Goal: Task Accomplishment & Management: Manage account settings

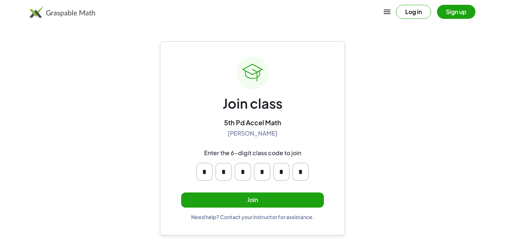
click at [250, 198] on button "Join" at bounding box center [252, 199] width 143 height 15
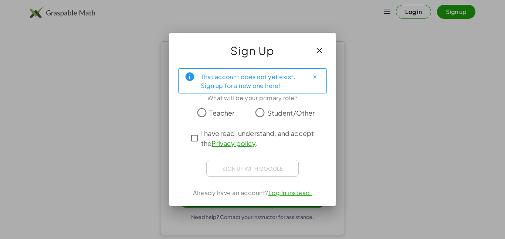
click at [222, 119] on label "Teacher" at bounding box center [221, 112] width 25 height 15
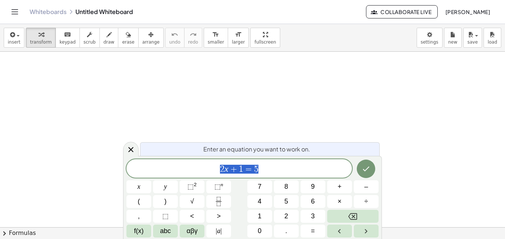
scroll to position [0, 0]
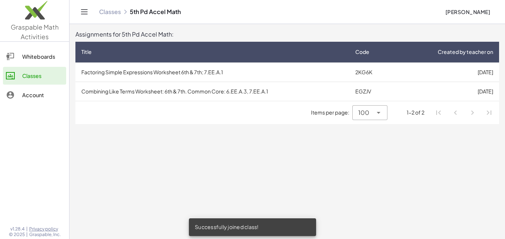
click at [27, 55] on div "Whiteboards" at bounding box center [42, 56] width 41 height 9
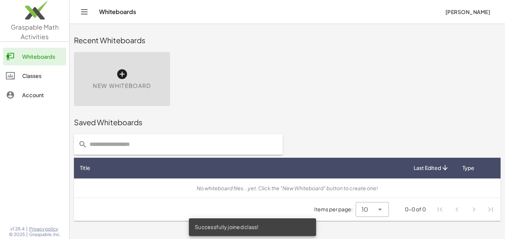
click at [40, 79] on div "Classes" at bounding box center [42, 75] width 41 height 9
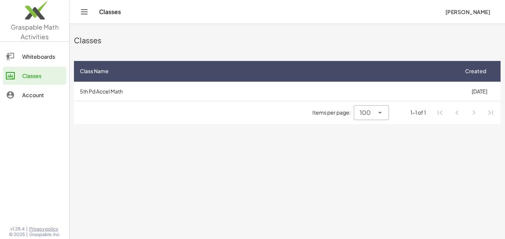
click at [152, 93] on td "5th Pd Accel Math" at bounding box center [266, 91] width 384 height 19
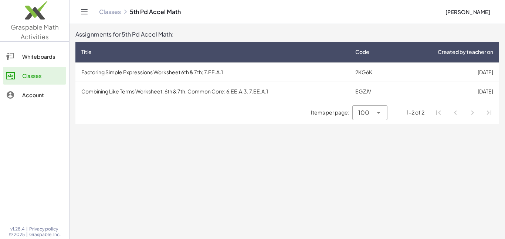
click at [369, 115] on span "100" at bounding box center [363, 112] width 11 height 9
click at [370, 132] on div "10" at bounding box center [369, 131] width 23 height 9
click at [366, 117] on span "10" at bounding box center [365, 112] width 7 height 9
click at [372, 170] on div "All" at bounding box center [372, 167] width 18 height 9
click at [375, 117] on div at bounding box center [377, 112] width 10 height 15
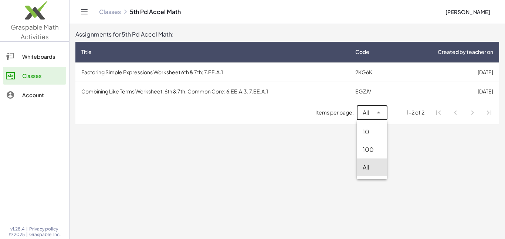
click at [375, 127] on div "10" at bounding box center [371, 131] width 18 height 9
type input "**"
